Goal: Transaction & Acquisition: Obtain resource

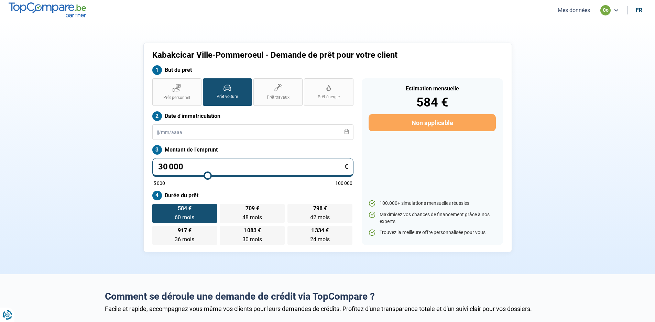
click at [569, 10] on button "Mes données" at bounding box center [574, 10] width 36 height 7
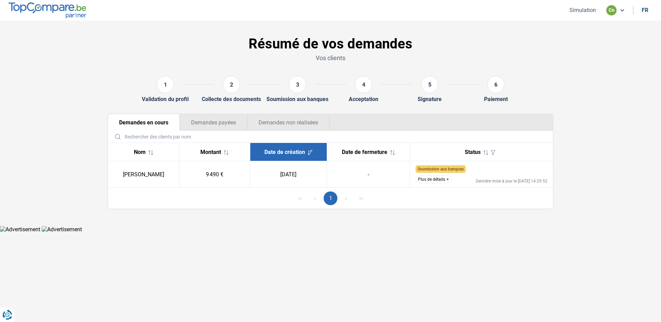
click at [447, 179] on button "Plus de détails" at bounding box center [433, 180] width 36 height 8
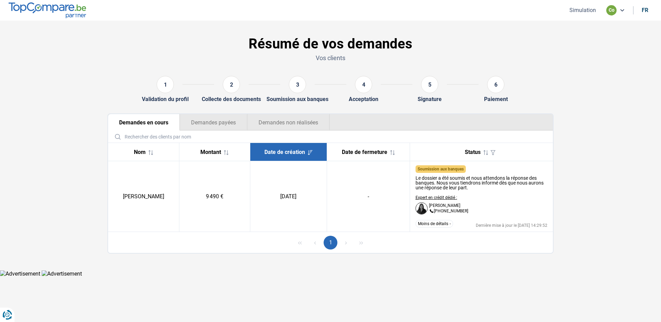
click at [584, 12] on button "Simulation" at bounding box center [582, 10] width 31 height 7
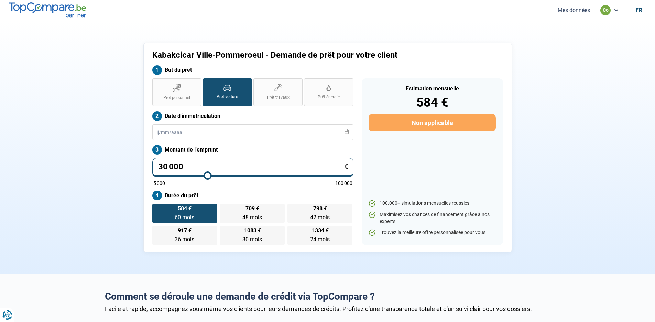
click at [587, 10] on button "Mes données" at bounding box center [574, 10] width 36 height 7
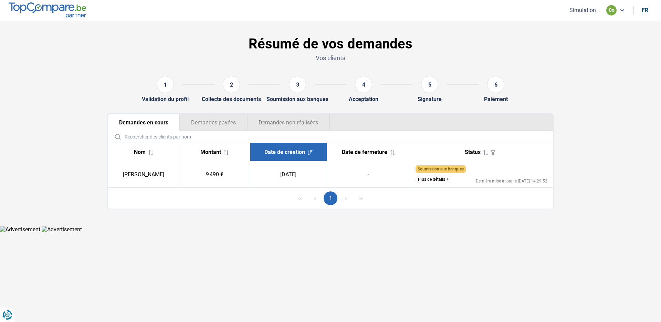
click at [448, 180] on button "Plus de détails" at bounding box center [433, 180] width 36 height 8
